Goal: Task Accomplishment & Management: Manage account settings

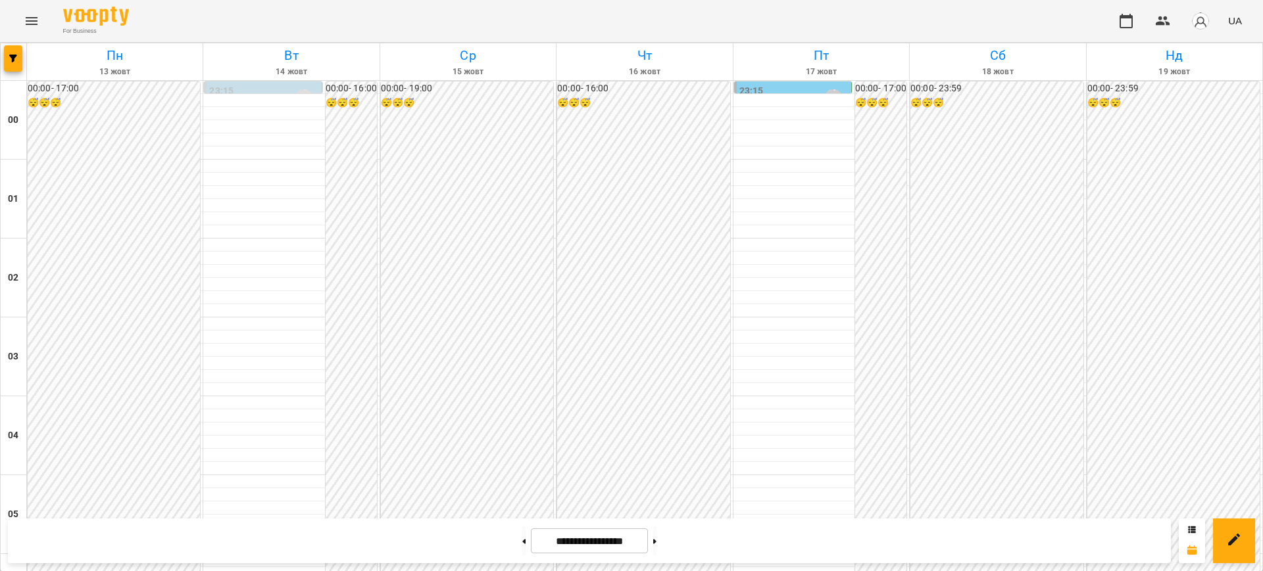
scroll to position [986, 0]
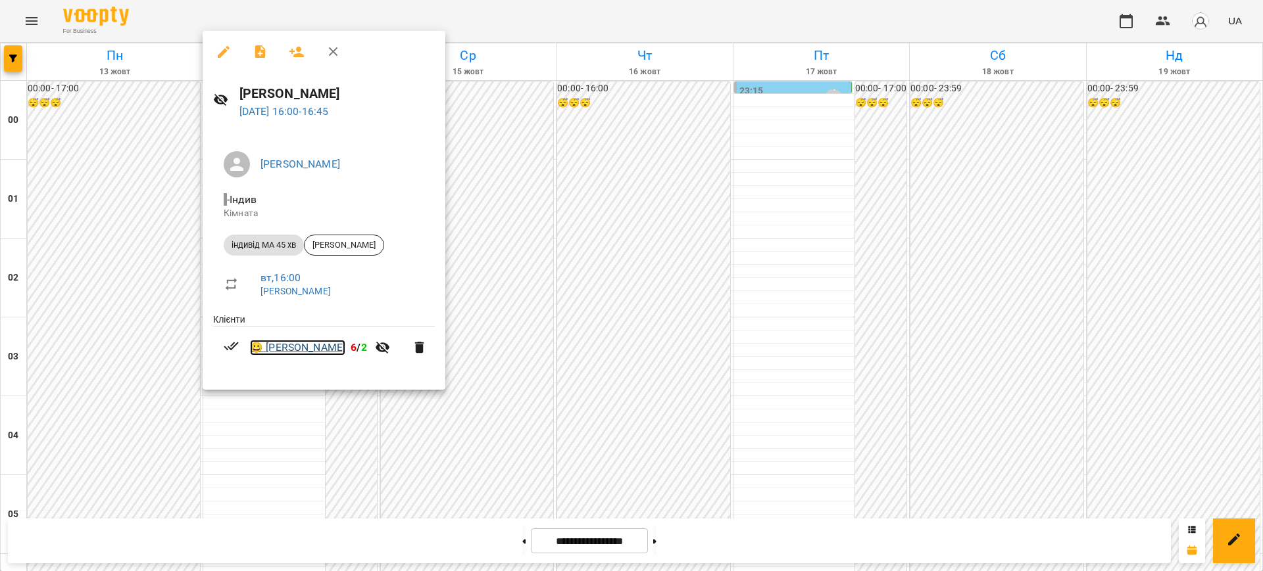
click at [306, 345] on link "😀 [PERSON_NAME]" at bounding box center [297, 348] width 95 height 16
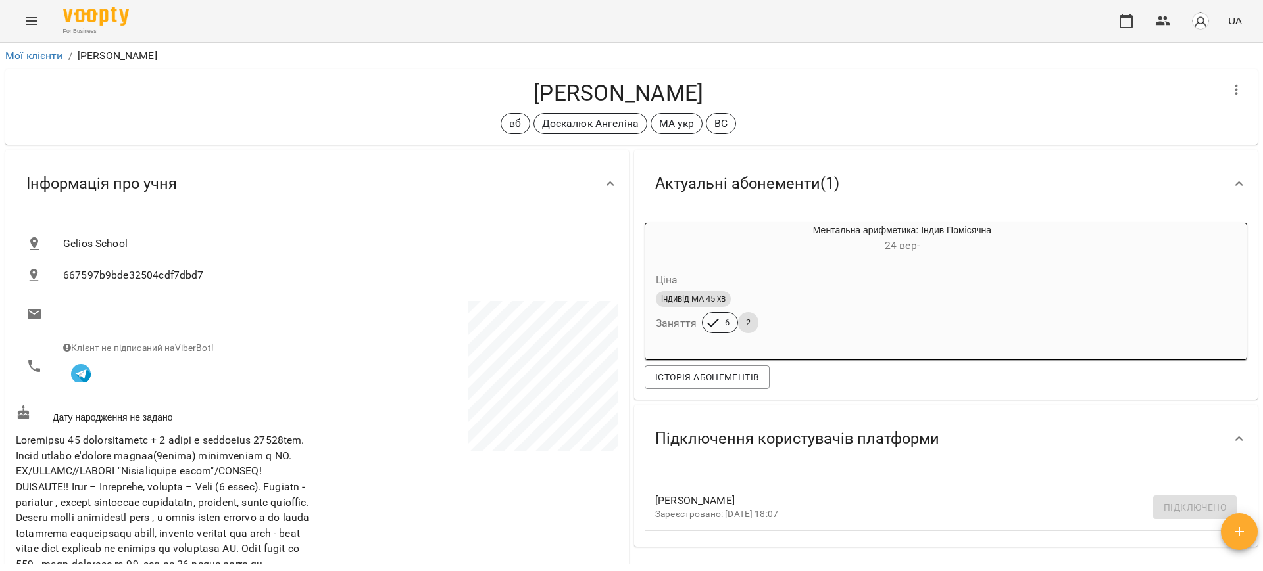
click at [32, 20] on icon "Menu" at bounding box center [32, 21] width 12 height 8
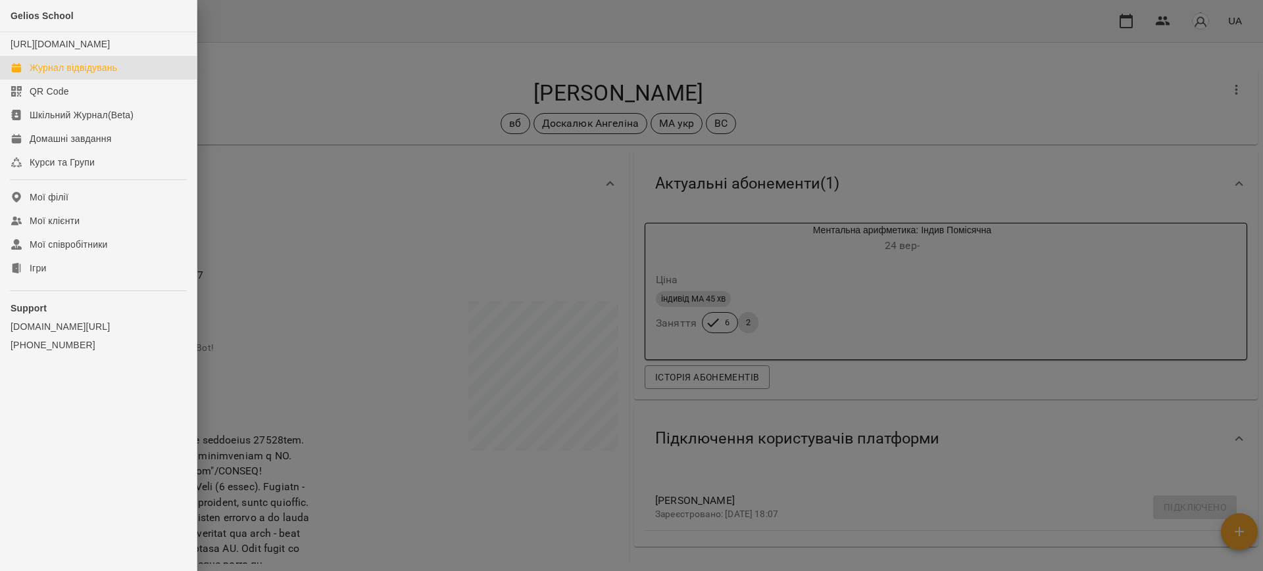
click at [64, 74] on div "Журнал відвідувань" at bounding box center [73, 67] width 87 height 13
